Goal: Task Accomplishment & Management: Manage account settings

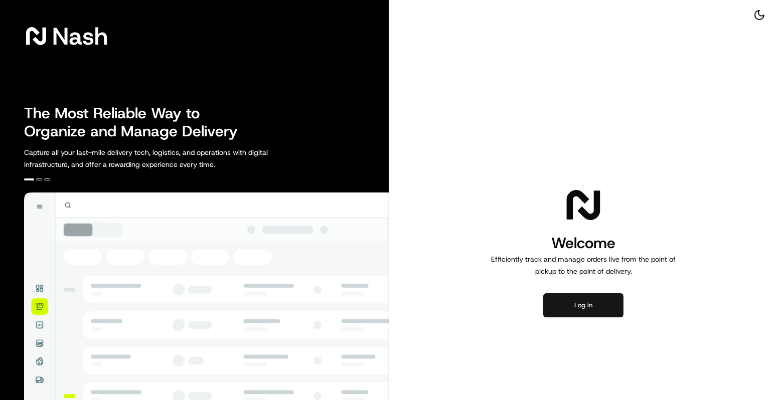
click at [571, 311] on button "Log in" at bounding box center [583, 305] width 80 height 24
